Goal: Navigation & Orientation: Find specific page/section

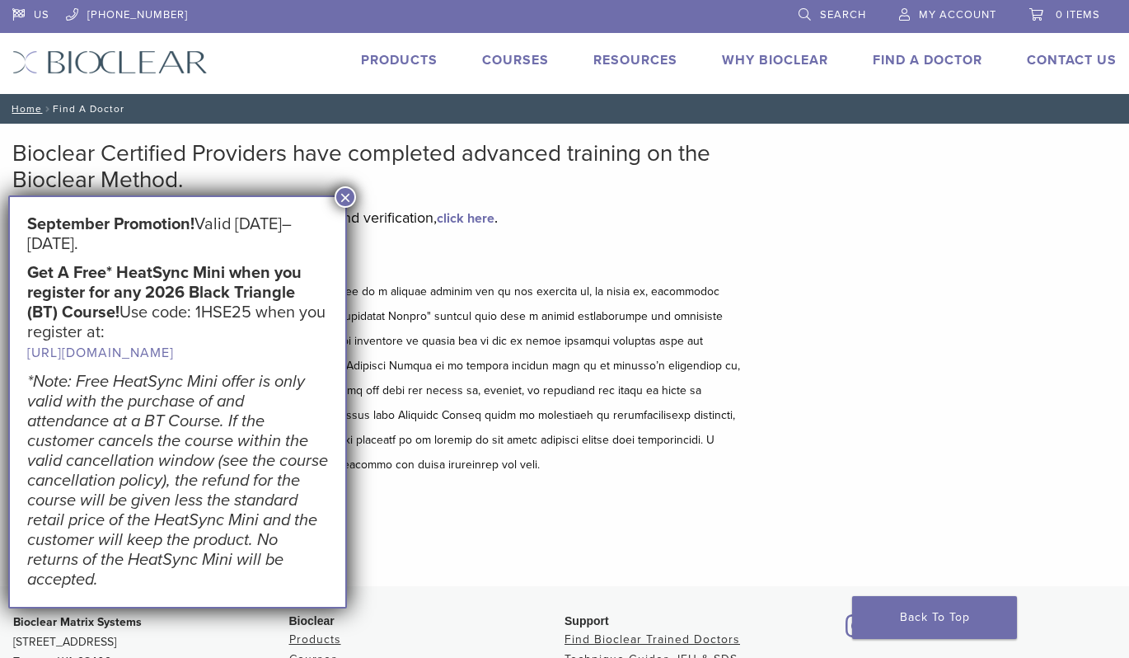
click at [348, 197] on button "×" at bounding box center [345, 196] width 21 height 21
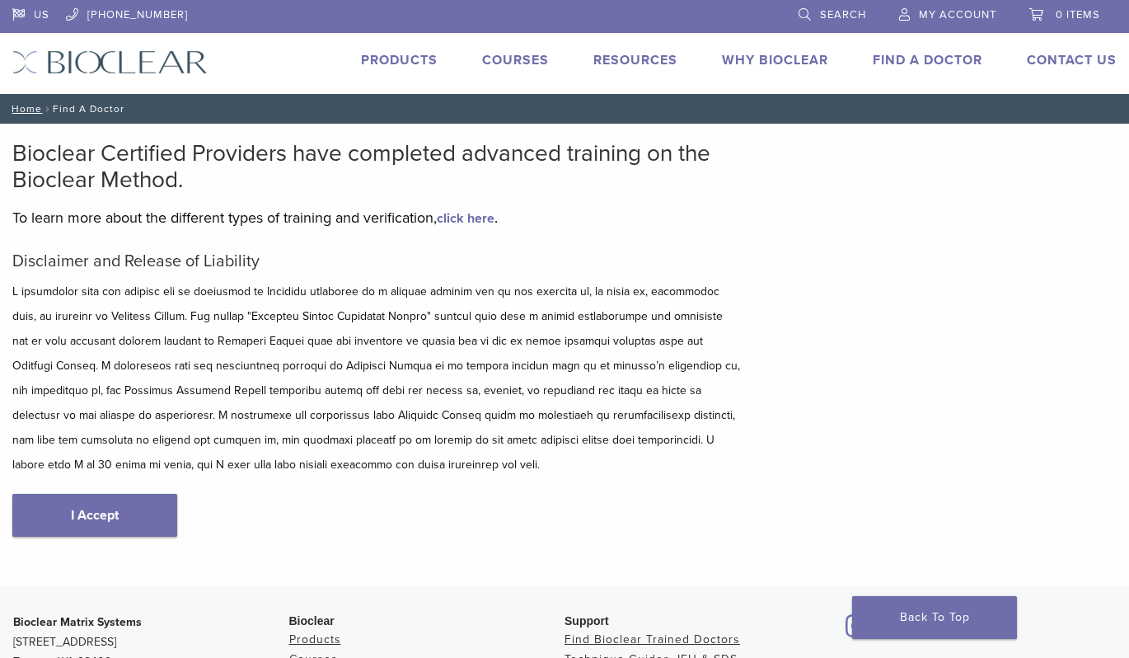
drag, startPoint x: 123, startPoint y: 518, endPoint x: 176, endPoint y: 513, distance: 53.9
click at [125, 518] on link "I Accept" at bounding box center [94, 515] width 165 height 43
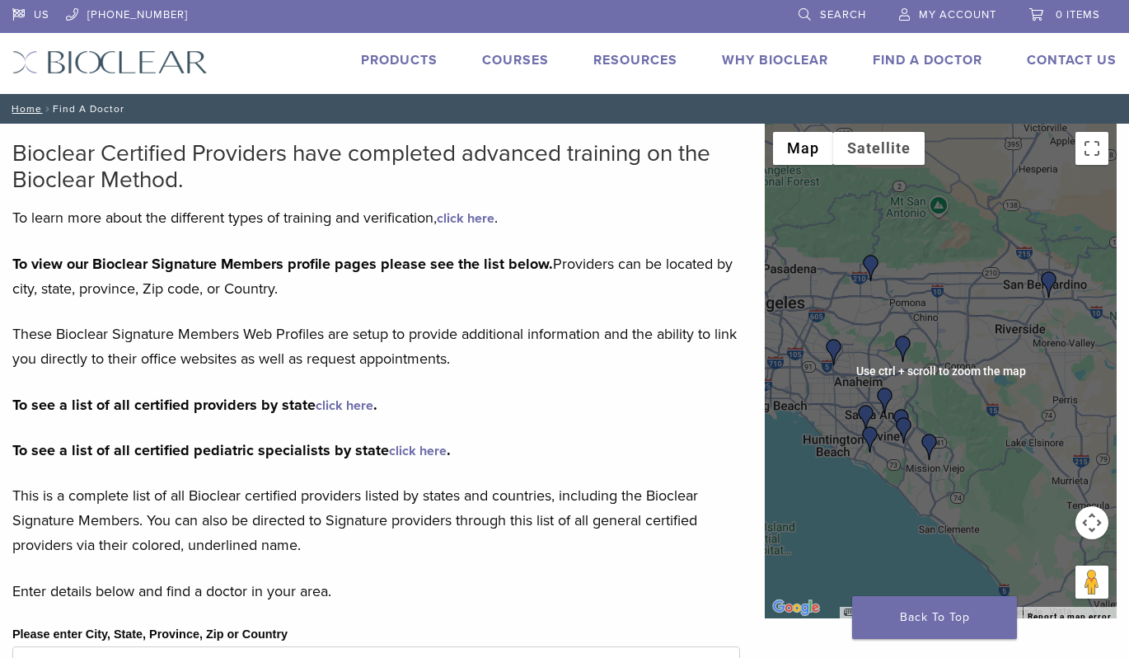
click at [888, 418] on div at bounding box center [941, 371] width 352 height 495
click at [887, 418] on div at bounding box center [941, 371] width 352 height 495
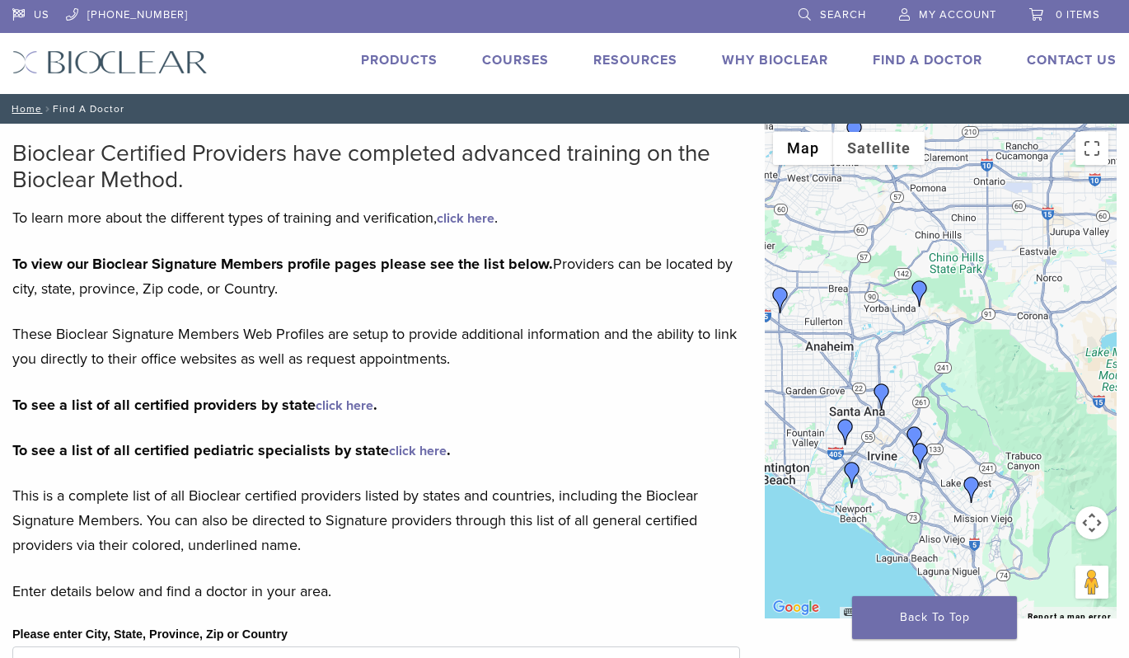
click at [884, 424] on div at bounding box center [941, 371] width 352 height 495
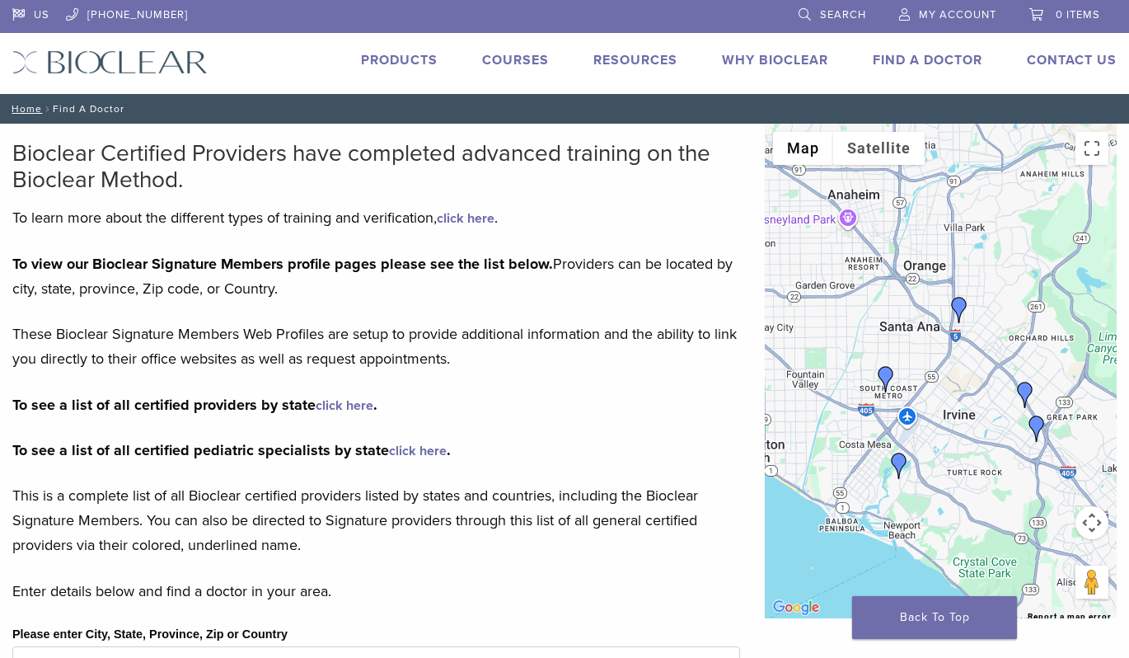
drag, startPoint x: 875, startPoint y: 443, endPoint x: 956, endPoint y: 368, distance: 110.8
click at [956, 368] on div at bounding box center [941, 371] width 352 height 495
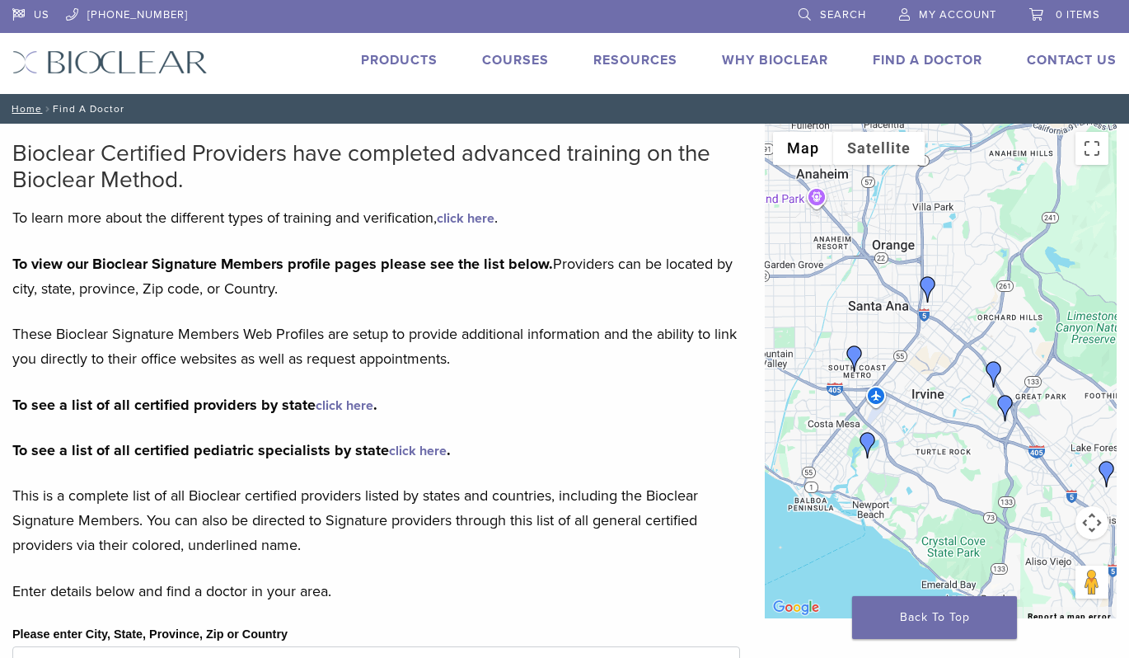
drag, startPoint x: 850, startPoint y: 316, endPoint x: 822, endPoint y: 307, distance: 29.5
click at [822, 307] on div at bounding box center [941, 371] width 352 height 495
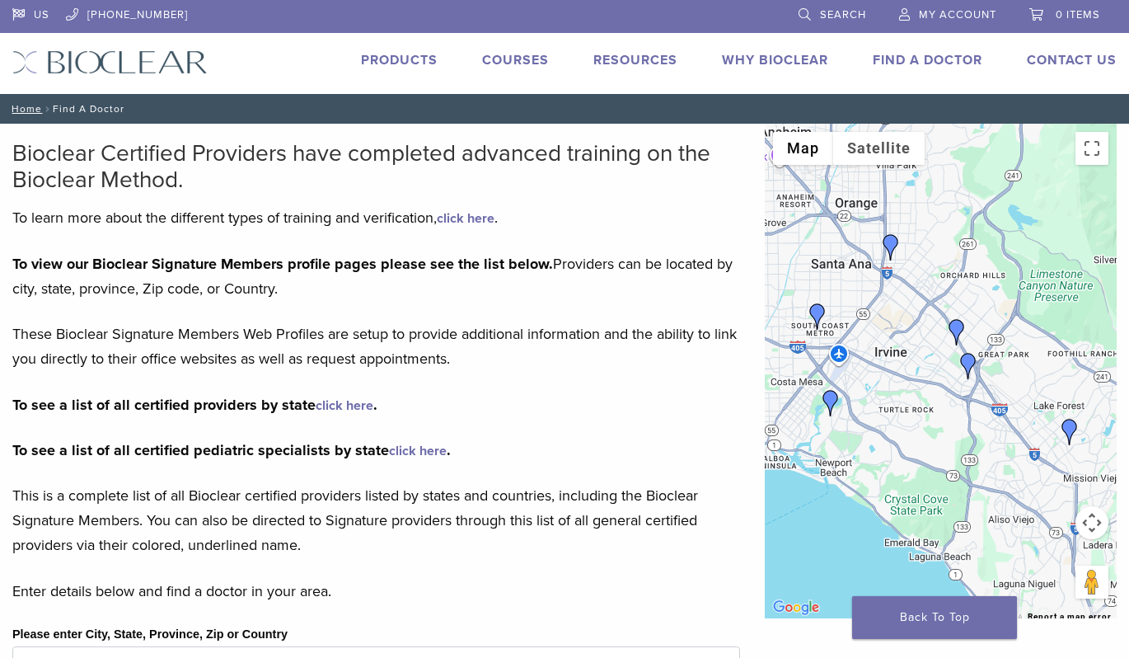
drag, startPoint x: 973, startPoint y: 430, endPoint x: 933, endPoint y: 387, distance: 58.3
click at [933, 387] on div at bounding box center [941, 371] width 352 height 495
click at [393, 59] on link "Products" at bounding box center [399, 60] width 77 height 16
